Goal: Task Accomplishment & Management: Manage account settings

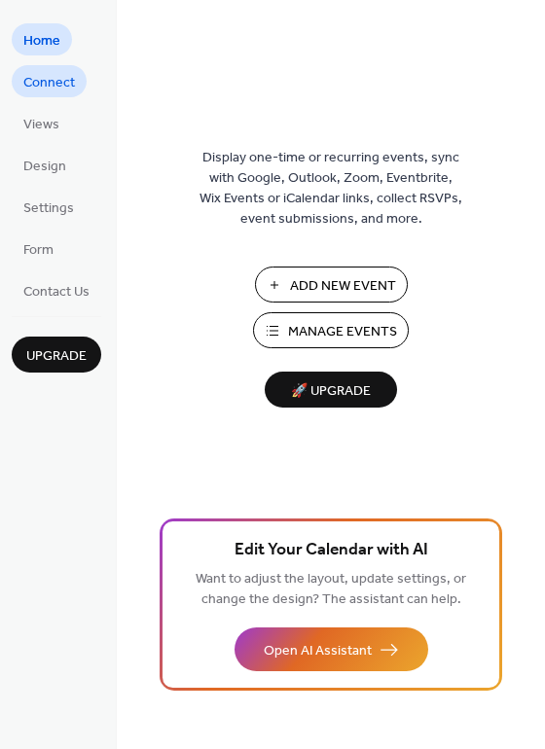
click at [40, 86] on span "Connect" at bounding box center [49, 83] width 52 height 20
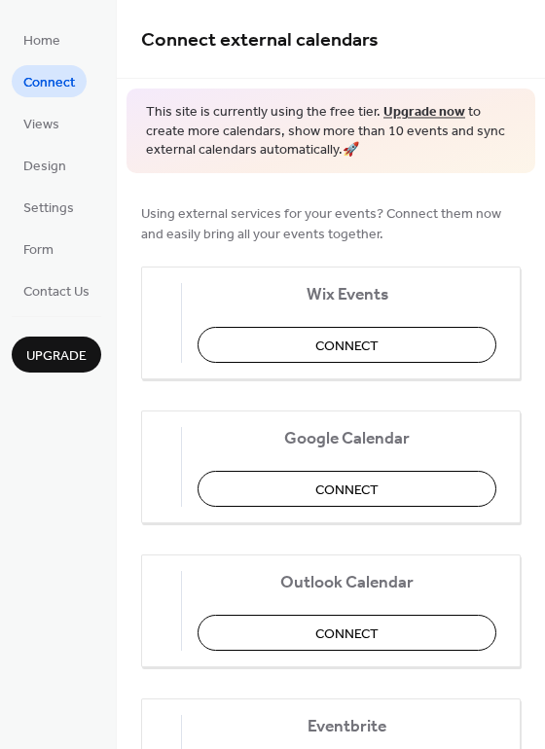
click at [538, 197] on div "Using external services for your events? Connect them now and easily bring all …" at bounding box center [331, 650] width 428 height 955
drag, startPoint x: 538, startPoint y: 197, endPoint x: 543, endPoint y: 270, distance: 73.1
click at [543, 270] on div "Connect external calendars This site is currently using the free tier. Upgrade …" at bounding box center [331, 374] width 428 height 749
click at [534, 265] on div "Using external services for your events? Connect them now and easily bring all …" at bounding box center [331, 650] width 428 height 955
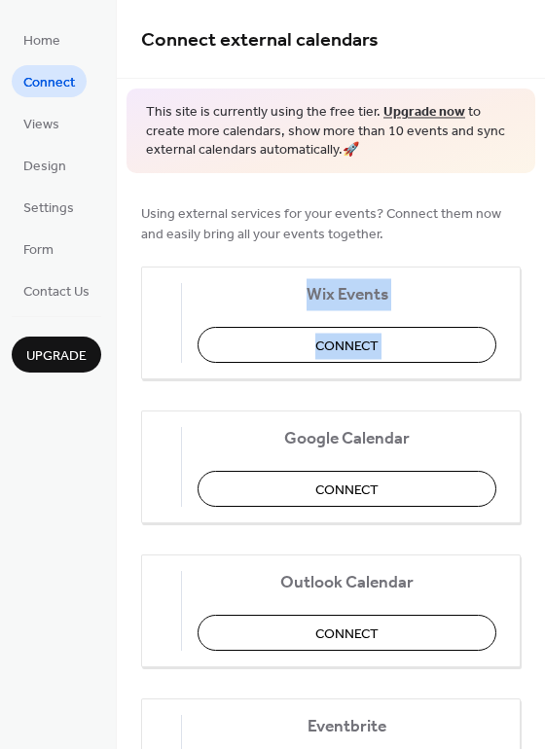
drag, startPoint x: 534, startPoint y: 265, endPoint x: 533, endPoint y: 359, distance: 94.4
click at [533, 359] on div "Using external services for your events? Connect them now and easily bring all …" at bounding box center [331, 650] width 428 height 955
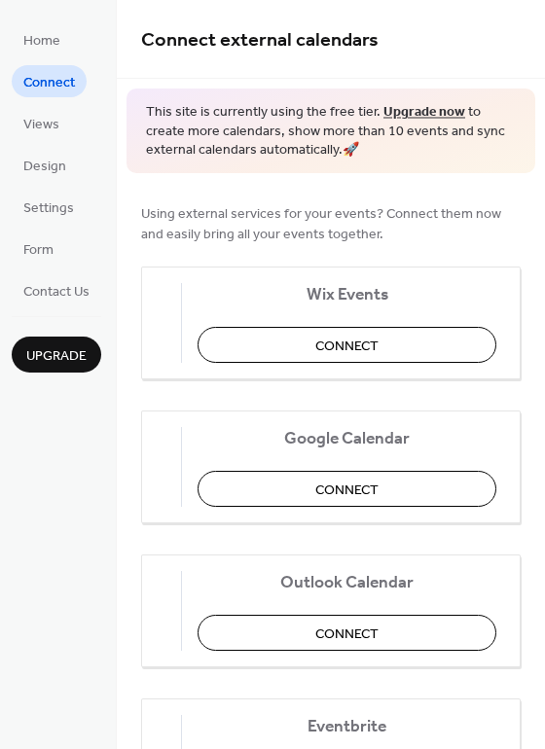
click at [488, 224] on span "Using external services for your events? Connect them now and easily bring all …" at bounding box center [330, 223] width 379 height 41
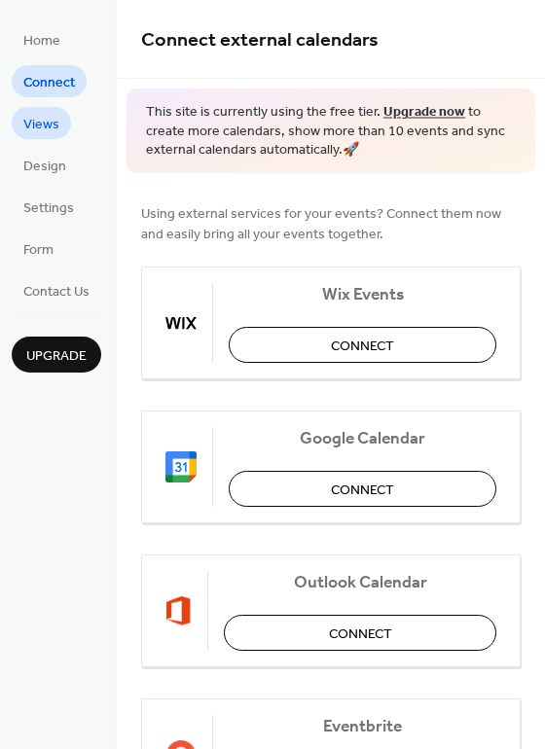
click at [42, 128] on span "Views" at bounding box center [41, 125] width 36 height 20
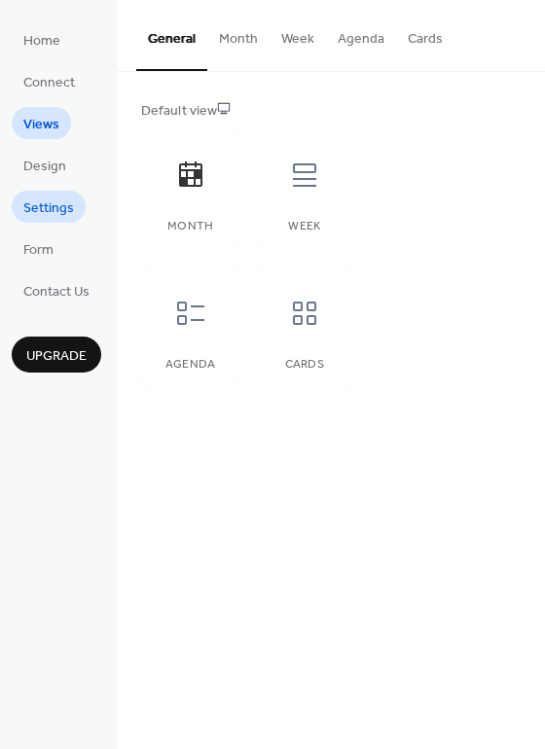
click at [55, 214] on span "Settings" at bounding box center [48, 208] width 51 height 20
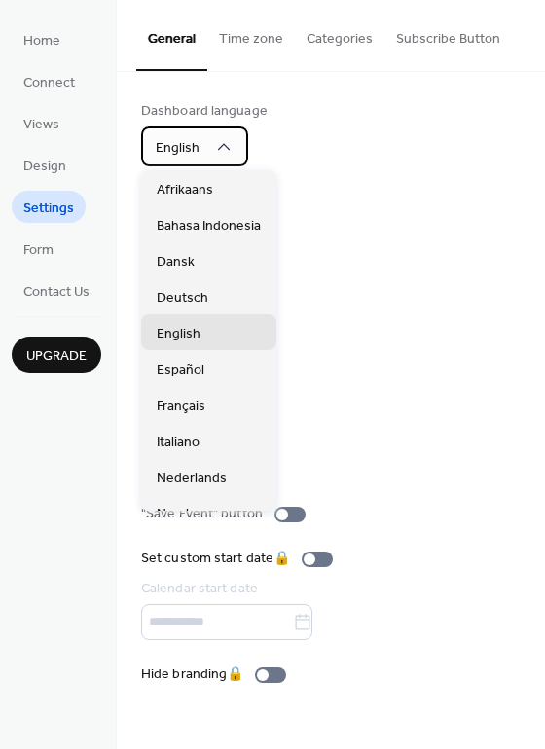
click at [211, 138] on div "English" at bounding box center [194, 146] width 107 height 40
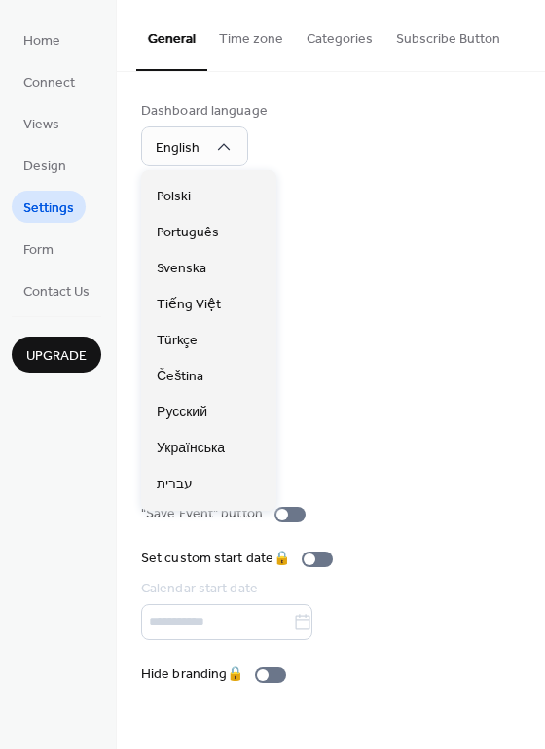
scroll to position [341, 0]
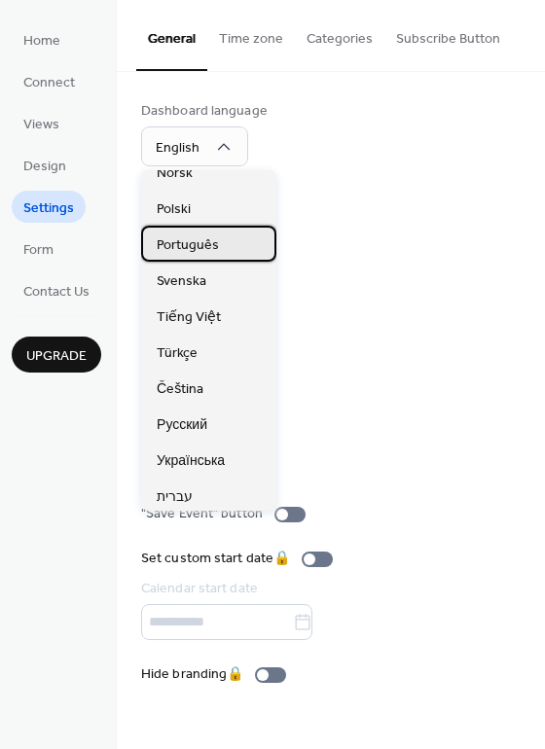
click at [230, 244] on div "Português" at bounding box center [208, 244] width 135 height 36
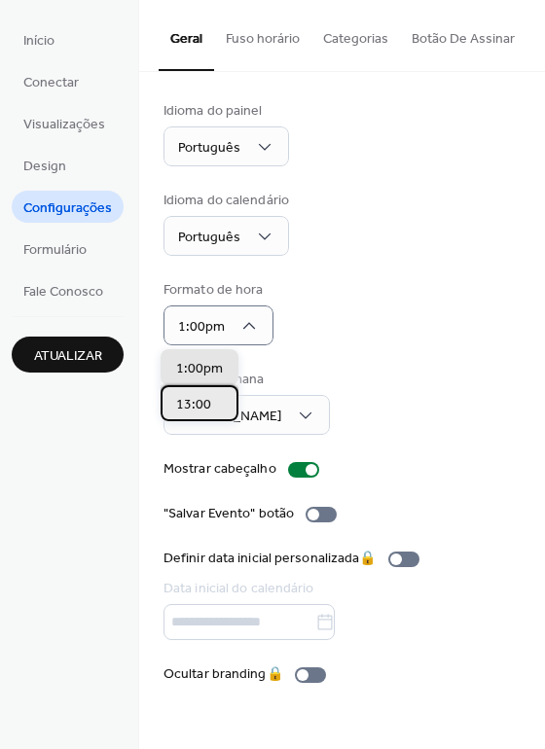
click at [206, 407] on span "13:00" at bounding box center [193, 405] width 35 height 20
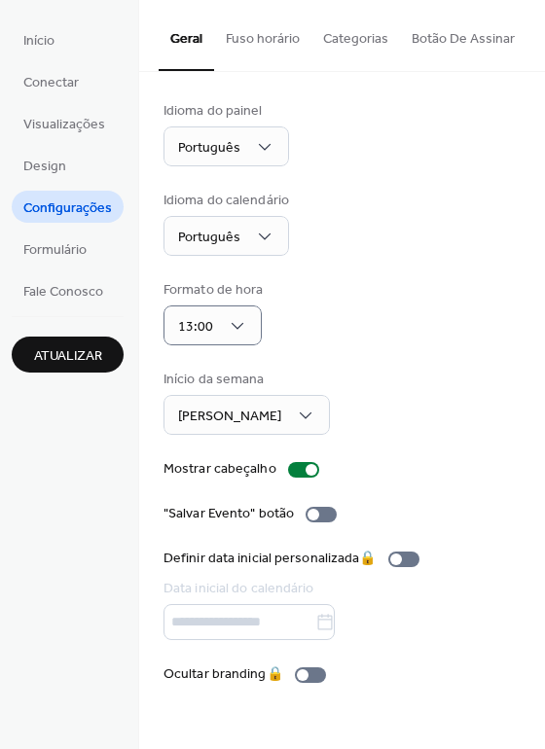
click at [538, 287] on div "Idioma do painel Português Idioma do calendário Português Formato de hora 13:00…" at bounding box center [342, 393] width 406 height 642
drag, startPoint x: 538, startPoint y: 287, endPoint x: 534, endPoint y: 329, distance: 42.0
click at [534, 329] on div "Idioma do painel Português Idioma do calendário Português Formato de hora 13:00…" at bounding box center [342, 393] width 406 height 642
click at [535, 355] on div "Idioma do painel Português Idioma do calendário Português Formato de hora 13:00…" at bounding box center [342, 393] width 406 height 642
click at [538, 366] on div "Idioma do painel Português Idioma do calendário Português Formato de hora 13:00…" at bounding box center [342, 393] width 406 height 642
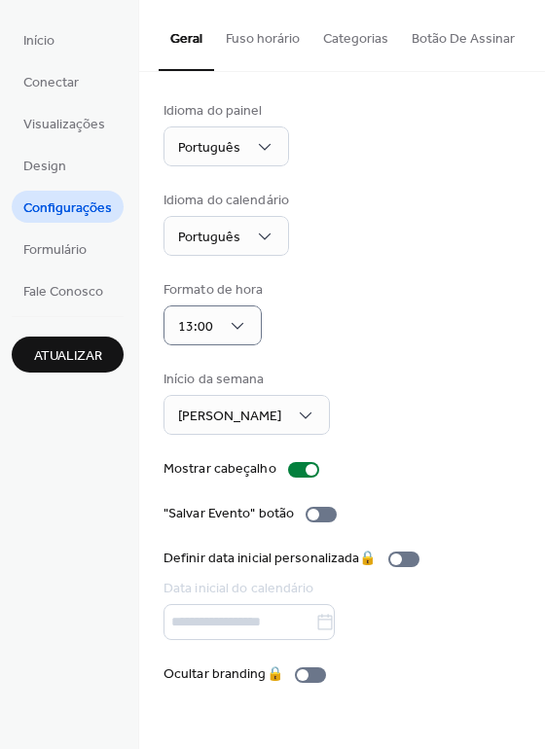
click at [538, 366] on div "Idioma do painel Português Idioma do calendário Português Formato de hora 13:00…" at bounding box center [342, 393] width 406 height 642
drag, startPoint x: 538, startPoint y: 366, endPoint x: 477, endPoint y: 302, distance: 88.8
click at [477, 302] on div "Idioma do painel Português Idioma do calendário Português Formato de hora 13:00…" at bounding box center [342, 393] width 406 height 642
click at [477, 302] on div "Formato de hora 13:00" at bounding box center [341, 312] width 357 height 65
click at [295, 469] on div at bounding box center [303, 470] width 31 height 16
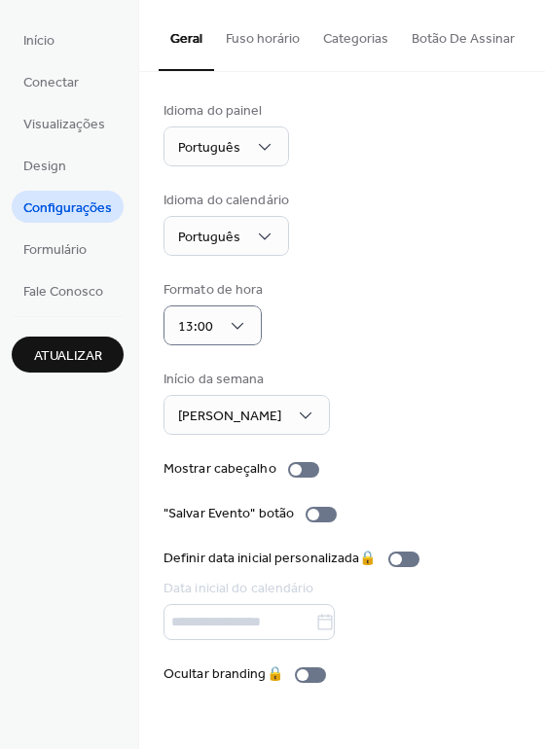
click at [534, 246] on div "Idioma do painel Português Idioma do calendário Português Formato de hora 13:00…" at bounding box center [342, 393] width 406 height 642
click at [542, 400] on div "Idioma do painel Português Idioma do calendário Português Formato de hora 13:00…" at bounding box center [342, 393] width 406 height 642
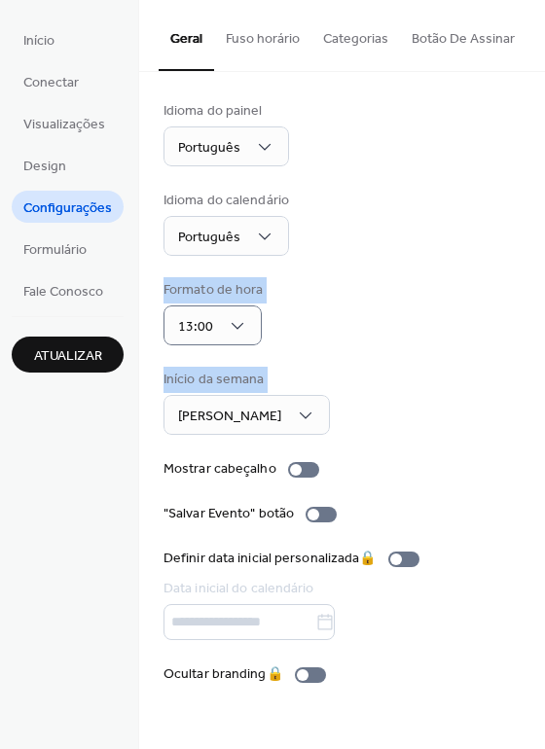
drag, startPoint x: 542, startPoint y: 400, endPoint x: 536, endPoint y: 241, distance: 158.7
click at [536, 241] on div "Idioma do painel Português Idioma do calendário Português Formato de hora 13:00…" at bounding box center [342, 393] width 406 height 642
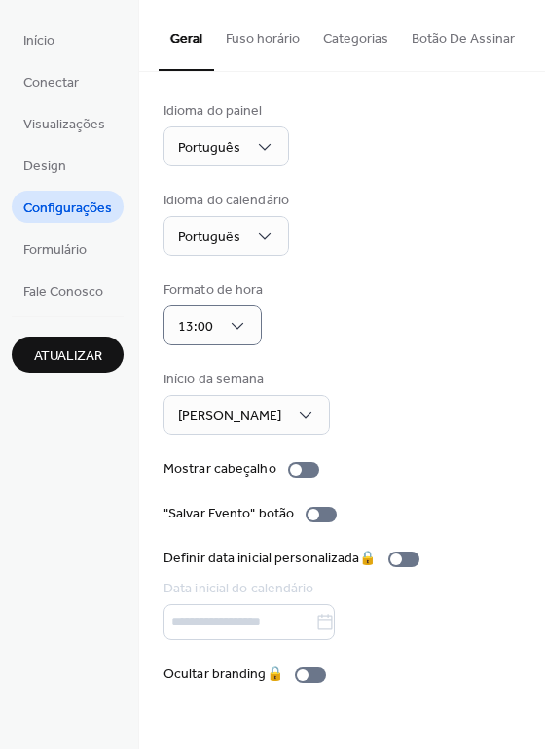
click at [536, 241] on div "Idioma do painel Português Idioma do calendário Português Formato de hora 13:00…" at bounding box center [342, 393] width 406 height 642
click at [469, 361] on div "Idioma do painel Português Idioma do calendário Português Formato de hora 13:00…" at bounding box center [341, 393] width 357 height 584
click at [77, 357] on span "Atualizar" at bounding box center [68, 356] width 68 height 20
click at [420, 378] on div "Início da semana Domingo" at bounding box center [341, 402] width 357 height 65
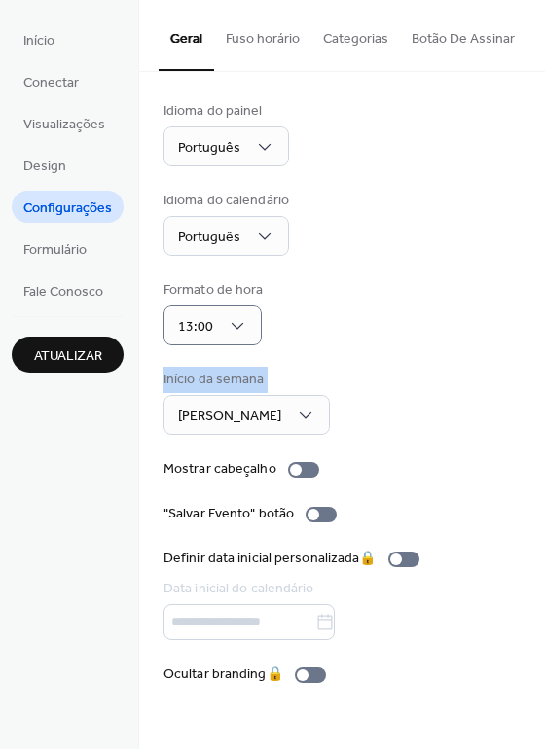
drag, startPoint x: 537, startPoint y: 446, endPoint x: 534, endPoint y: 292, distance: 153.8
click at [534, 292] on div "Idioma do painel Português Idioma do calendário Português Formato de hora 13:00…" at bounding box center [342, 393] width 406 height 642
click at [267, 26] on button "Fuso horário" at bounding box center [262, 34] width 97 height 69
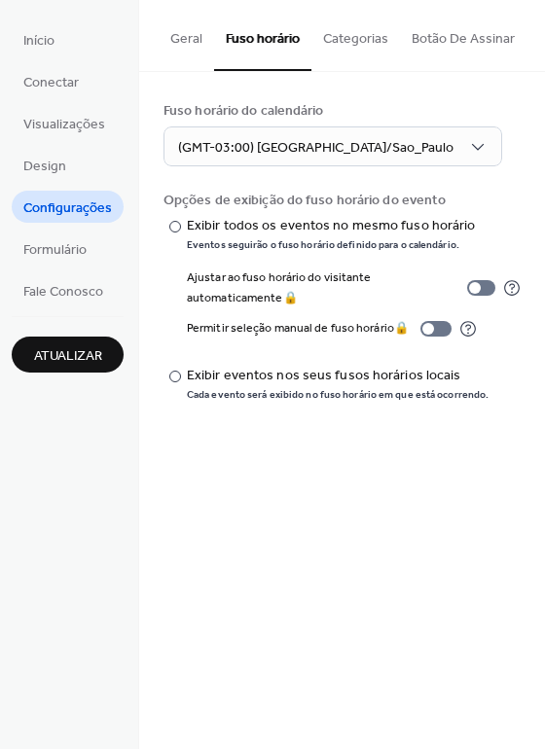
click at [540, 393] on div "Fuso horário do calendário (GMT-03:00) [GEOGRAPHIC_DATA]/Sao_Paulo Opções de ex…" at bounding box center [342, 251] width 406 height 359
click at [465, 374] on div "Exibir eventos nos seus fusos horários locais" at bounding box center [336, 376] width 298 height 20
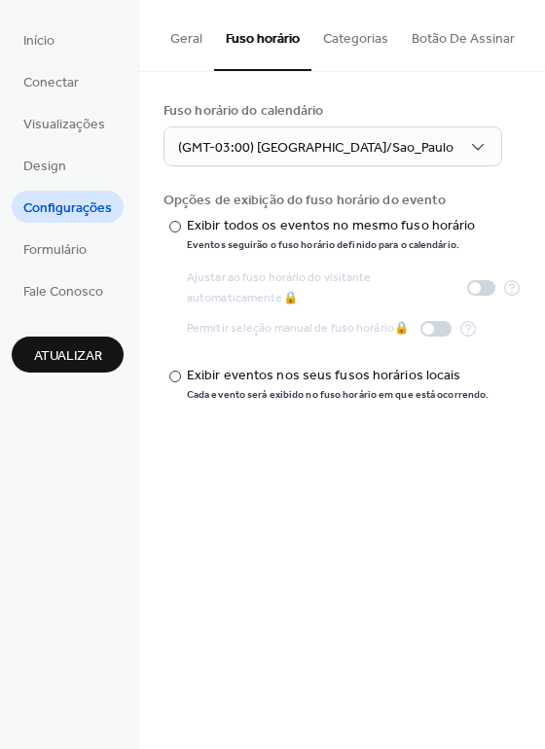
drag, startPoint x: 537, startPoint y: 322, endPoint x: 537, endPoint y: 353, distance: 31.1
click at [537, 353] on div "Fuso horário do calendário (GMT-03:00) [GEOGRAPHIC_DATA]/Sao_Paulo Opções de ex…" at bounding box center [342, 251] width 406 height 359
drag, startPoint x: 539, startPoint y: 336, endPoint x: 540, endPoint y: 400, distance: 64.2
click at [540, 400] on div "Fuso horário do calendário (GMT-03:00) [GEOGRAPHIC_DATA]/Sao_Paulo Opções de ex…" at bounding box center [342, 251] width 406 height 359
click at [281, 219] on div "Exibir todos os eventos no mesmo fuso horário" at bounding box center [331, 226] width 289 height 20
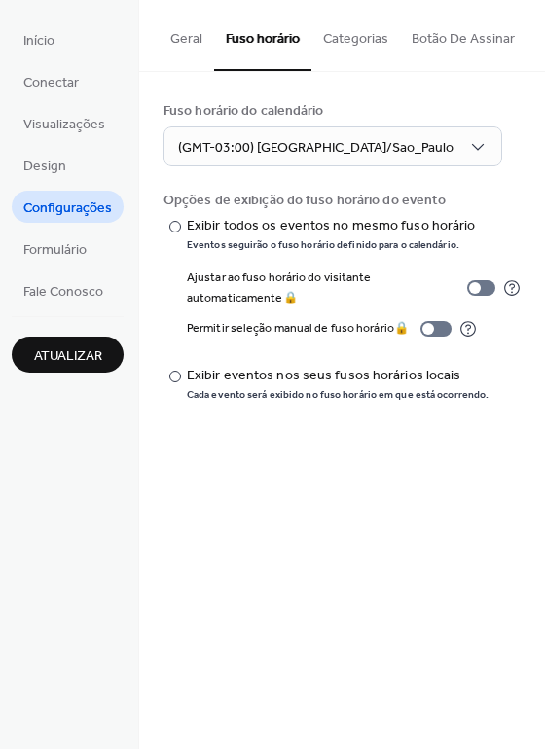
click at [371, 37] on button "Categorias" at bounding box center [355, 34] width 89 height 69
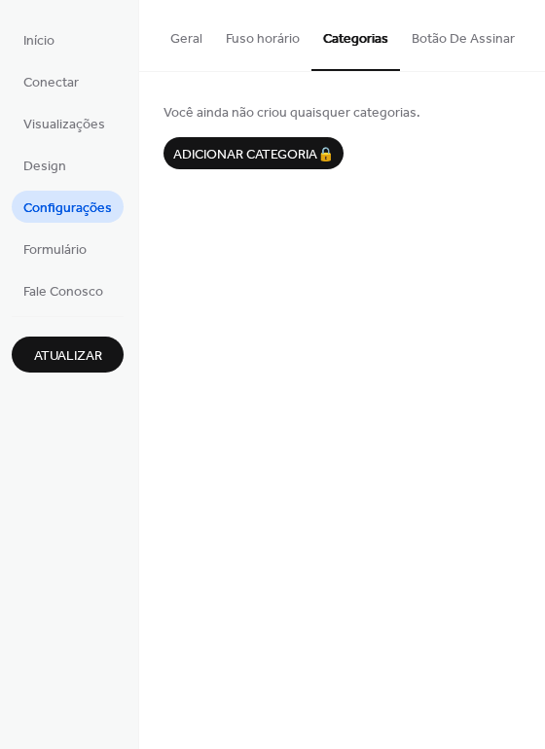
click at [467, 41] on button "Botão De Assinar" at bounding box center [463, 34] width 126 height 69
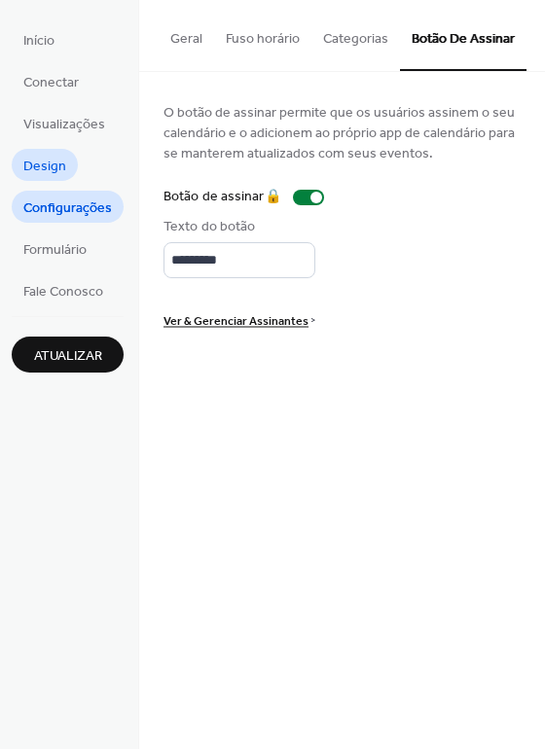
click at [54, 168] on span "Design" at bounding box center [44, 167] width 43 height 20
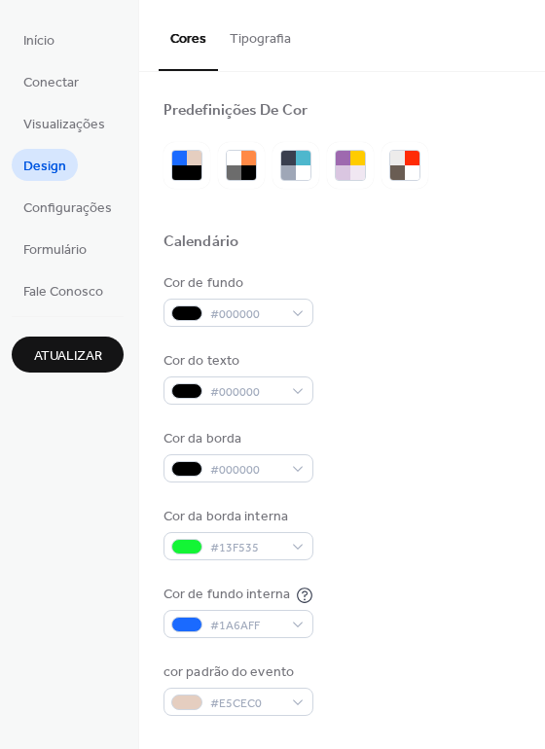
click at [501, 300] on div "Cor de fundo #000000" at bounding box center [341, 300] width 357 height 54
click at [73, 126] on span "Visualizações" at bounding box center [64, 125] width 82 height 20
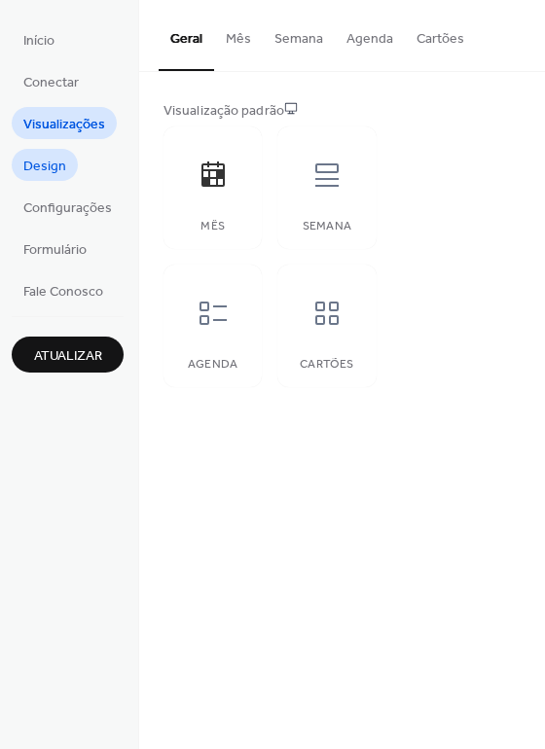
click at [73, 160] on link "Design" at bounding box center [45, 165] width 66 height 32
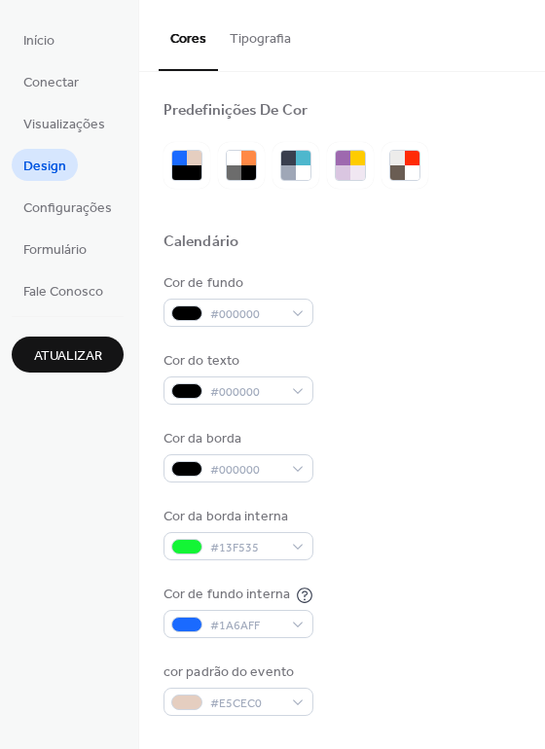
click at [273, 24] on button "Tipografia" at bounding box center [260, 34] width 85 height 69
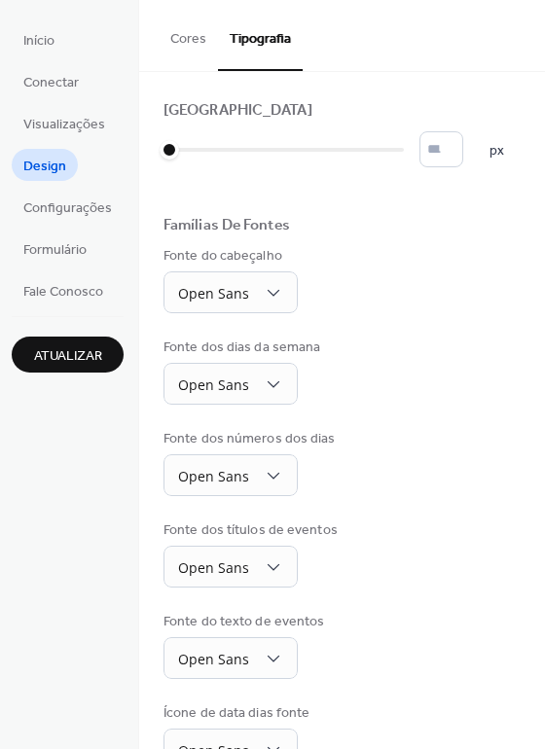
click at [455, 272] on div "Fonte do cabeçalho Open Sans" at bounding box center [341, 279] width 357 height 67
click at [63, 115] on span "Visualizações" at bounding box center [64, 125] width 82 height 20
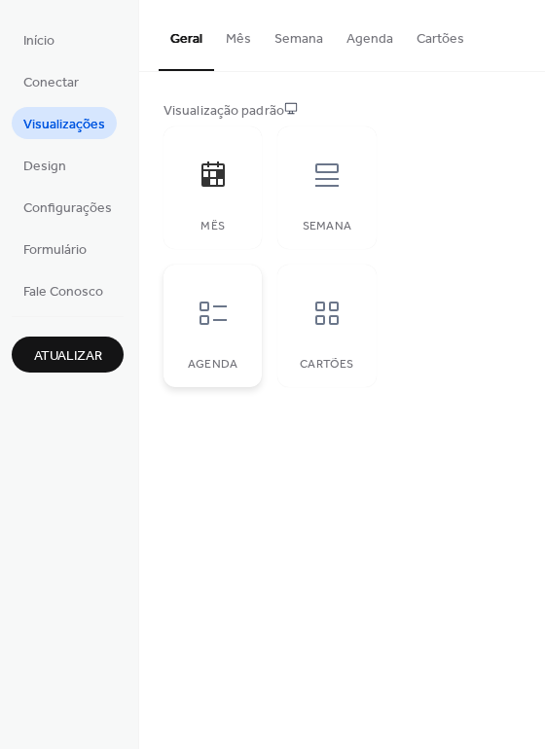
click at [222, 305] on icon at bounding box center [213, 313] width 31 height 31
click at [539, 390] on div "Visualização padrão Mês Semana Agenda Cartões" at bounding box center [342, 244] width 406 height 344
drag, startPoint x: 536, startPoint y: 326, endPoint x: 536, endPoint y: 383, distance: 57.4
click at [536, 383] on div "Visualização padrão Mês Semana Agenda Cartões" at bounding box center [342, 244] width 406 height 344
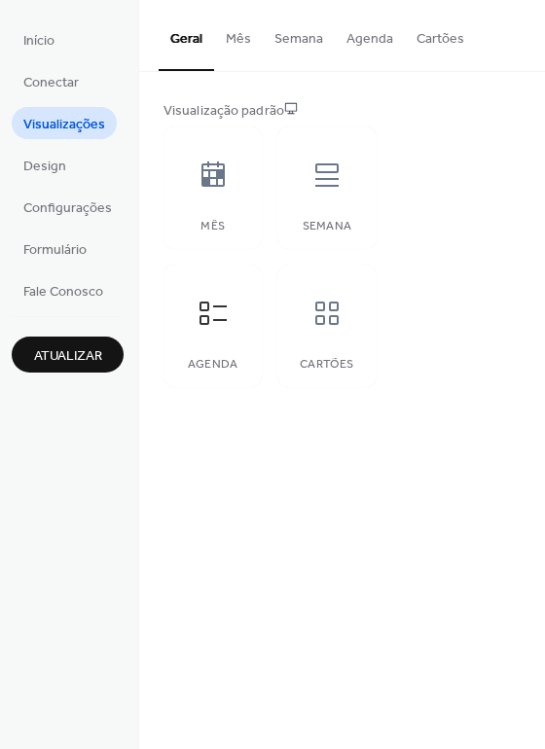
click at [536, 383] on div "Visualização padrão Mês Semana Agenda Cartões" at bounding box center [342, 244] width 406 height 344
click at [504, 265] on div "Visualização padrão Mês Semana Agenda Cartões" at bounding box center [341, 244] width 357 height 286
click at [239, 27] on button "Mês" at bounding box center [238, 34] width 49 height 69
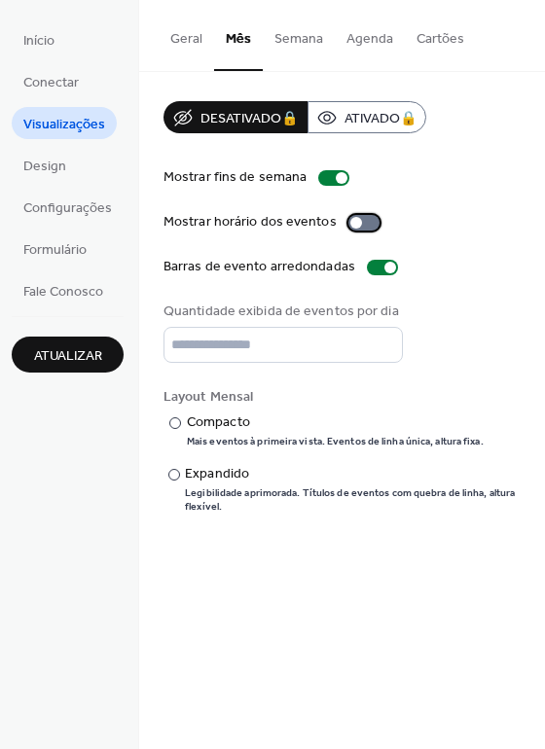
click at [362, 222] on div at bounding box center [363, 223] width 31 height 16
click at [460, 215] on div "Mostrar horário dos eventos" at bounding box center [341, 222] width 357 height 20
click at [304, 27] on button "Semana" at bounding box center [299, 34] width 72 height 69
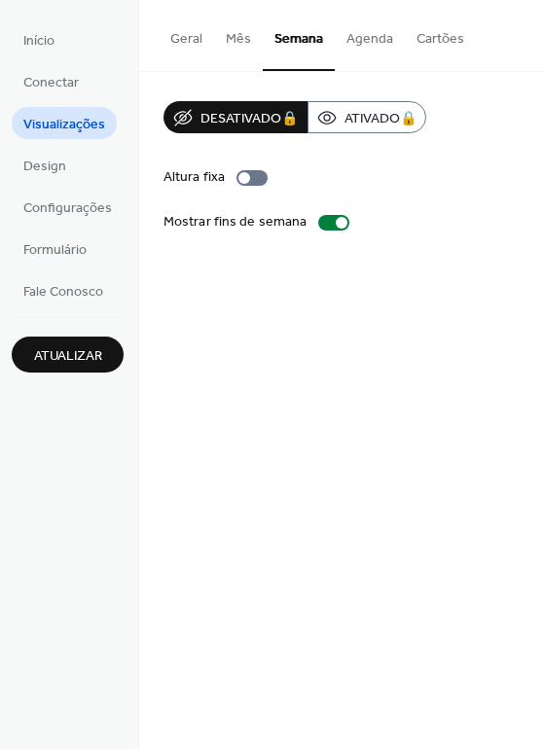
click at [371, 44] on button "Agenda" at bounding box center [370, 34] width 70 height 69
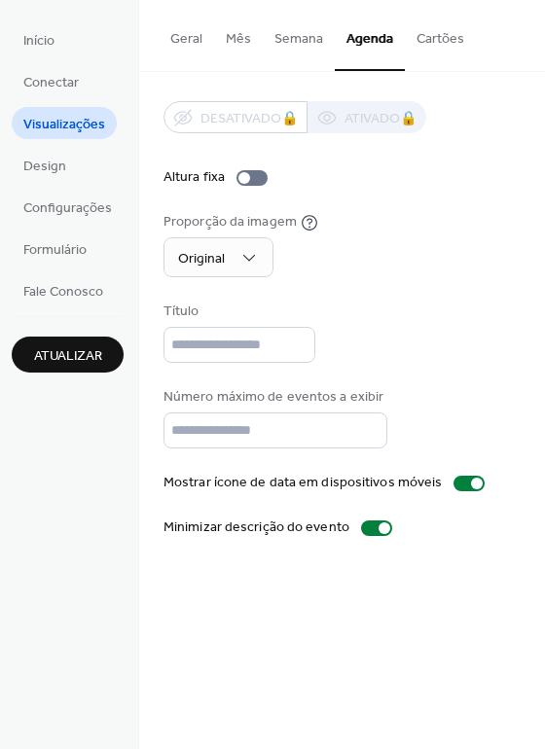
click at [469, 292] on div "Desativado 🔒 Ativado 🔒 Altura fixa Proporção da imagem Original Título Número m…" at bounding box center [341, 319] width 357 height 437
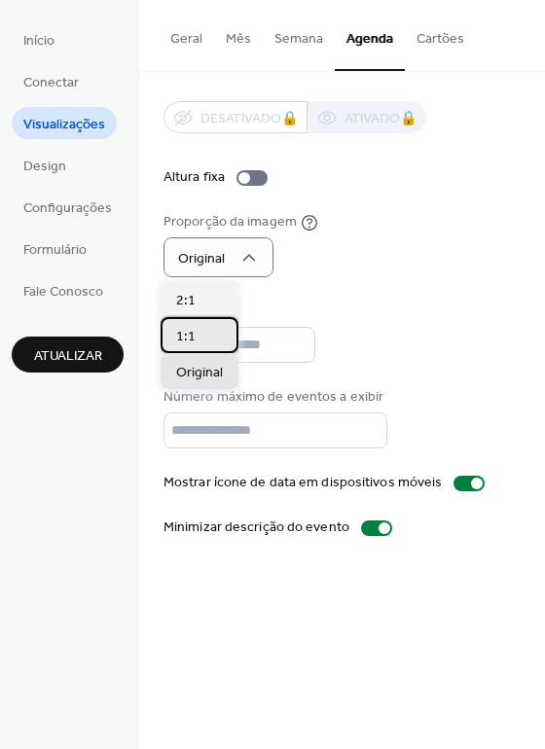
click at [215, 337] on div "1:1" at bounding box center [200, 335] width 78 height 36
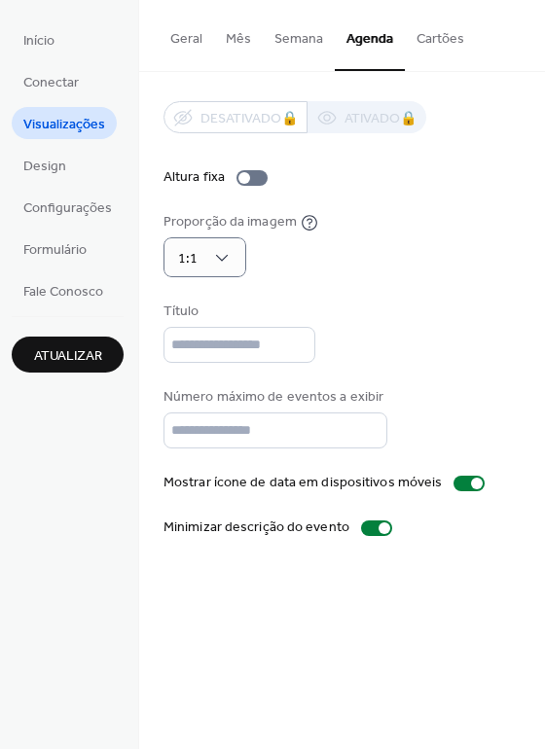
click at [448, 38] on button "Cartões" at bounding box center [440, 34] width 71 height 69
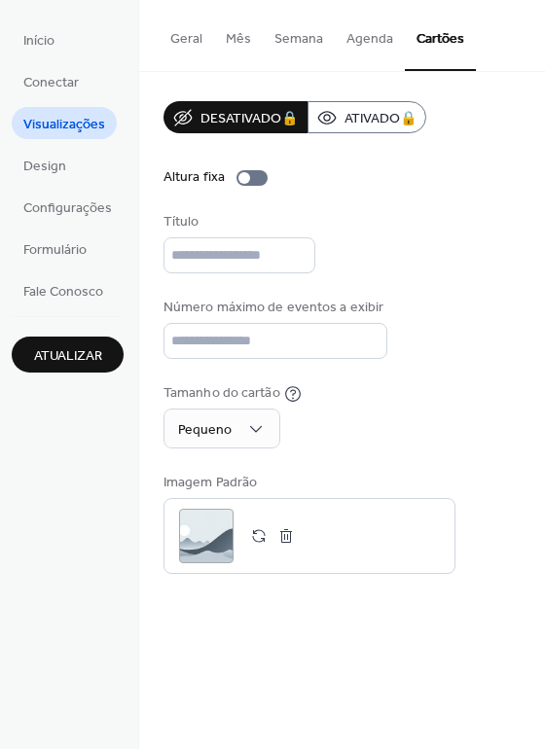
click at [457, 248] on div "Título" at bounding box center [341, 242] width 357 height 61
click at [64, 34] on link "Início" at bounding box center [39, 39] width 54 height 32
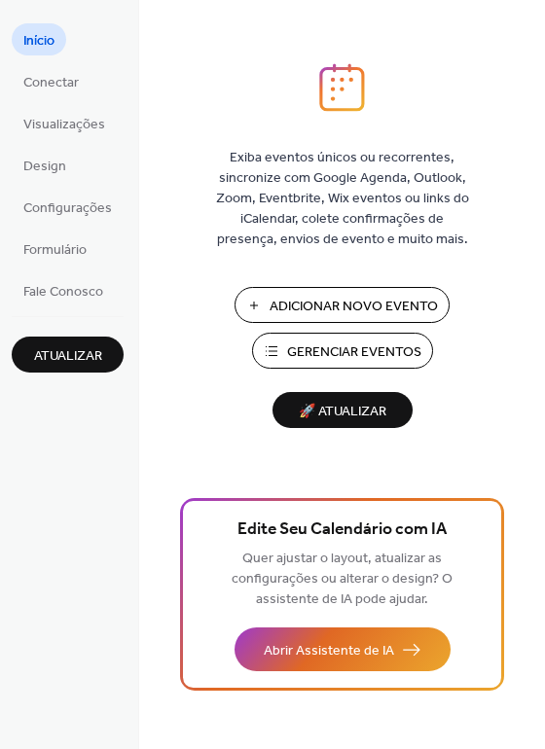
click at [420, 215] on span "Exiba eventos únicos ou recorrentes, sincronize com Google Agenda, Outlook, Zoo…" at bounding box center [342, 199] width 263 height 102
click at [334, 350] on span "Gerenciar Eventos" at bounding box center [354, 352] width 134 height 20
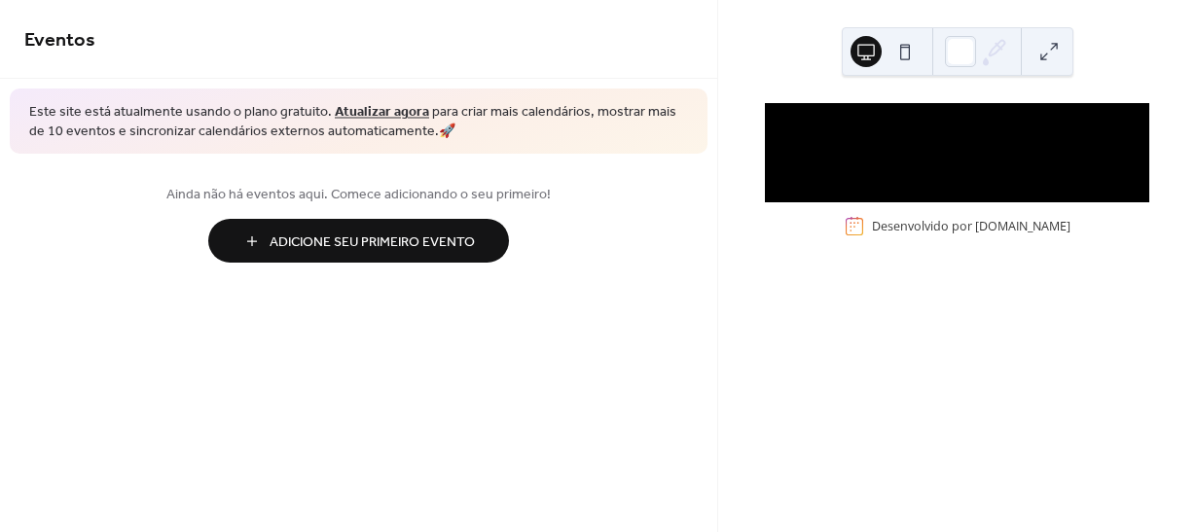
click at [412, 250] on span "Adicione Seu Primeiro Evento" at bounding box center [372, 243] width 205 height 20
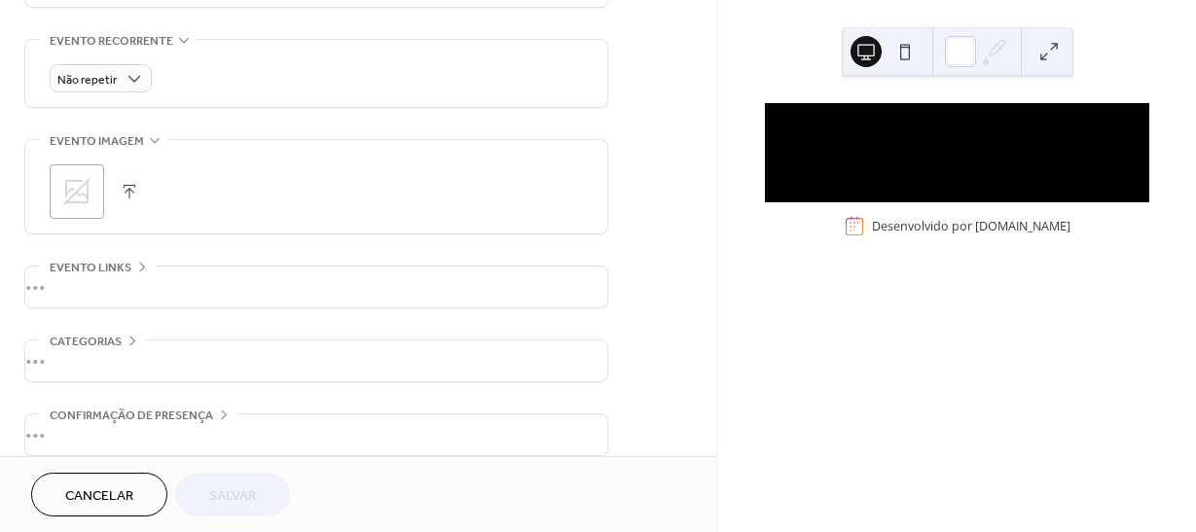
scroll to position [843, 0]
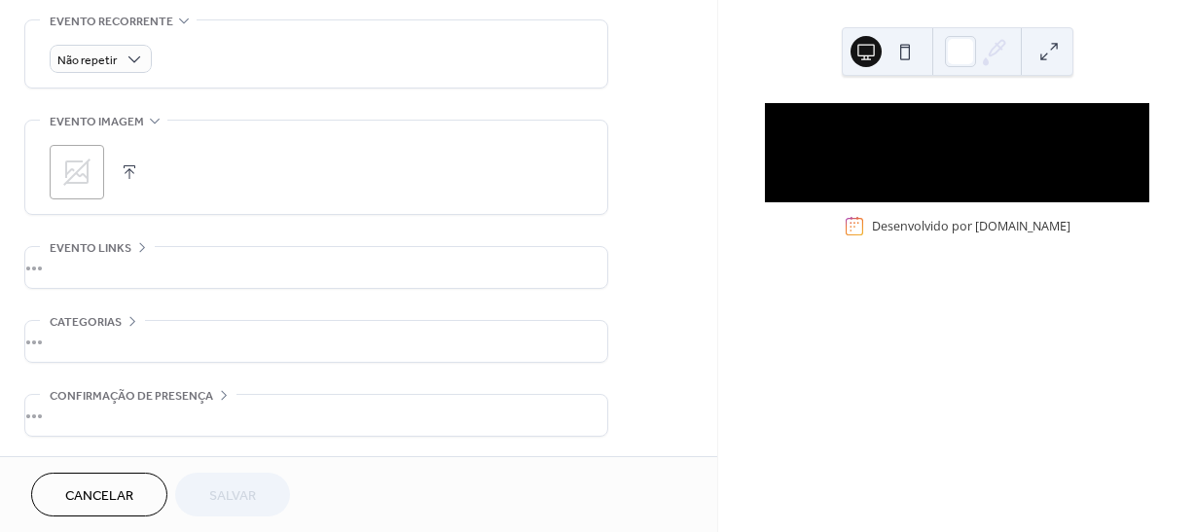
click at [57, 343] on div "•••" at bounding box center [316, 341] width 582 height 41
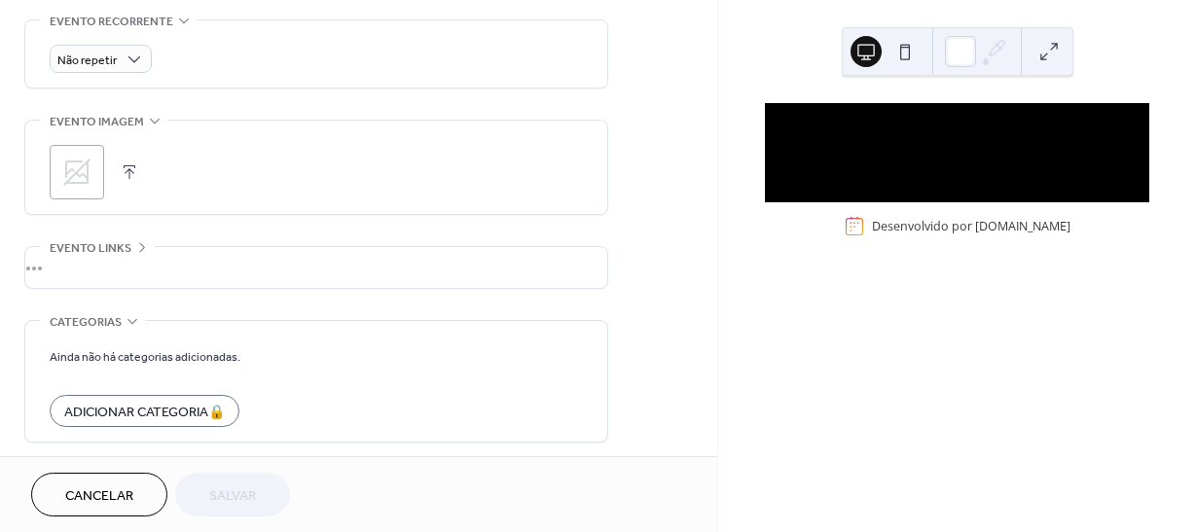
click at [119, 323] on span "Categorias" at bounding box center [86, 322] width 72 height 20
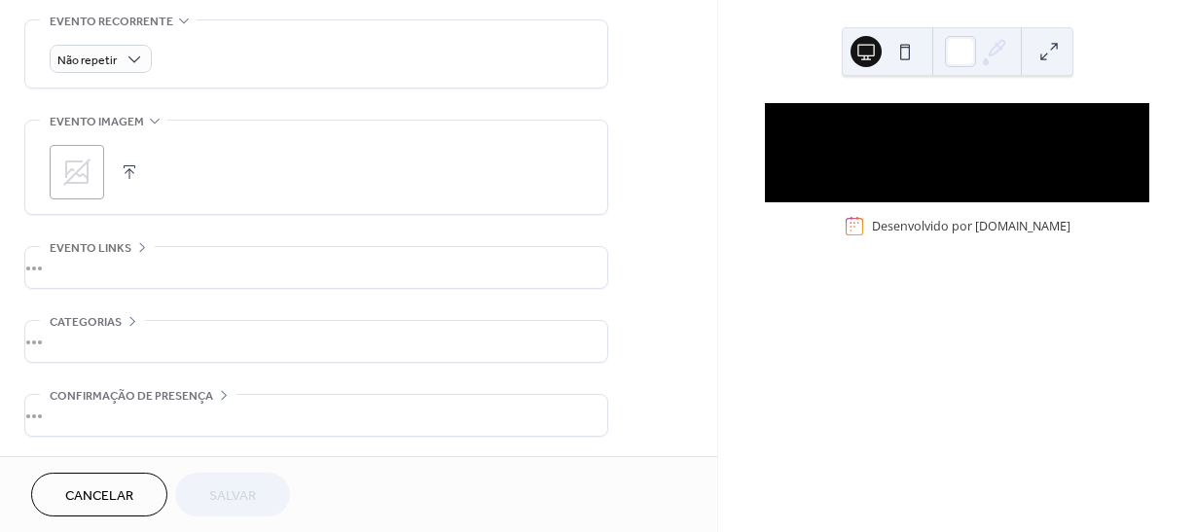
click at [725, 426] on div "Nenhum evento próximo Desenvolvido por EventsCalendar.co" at bounding box center [957, 266] width 478 height 532
